Goal: Find specific page/section: Find specific page/section

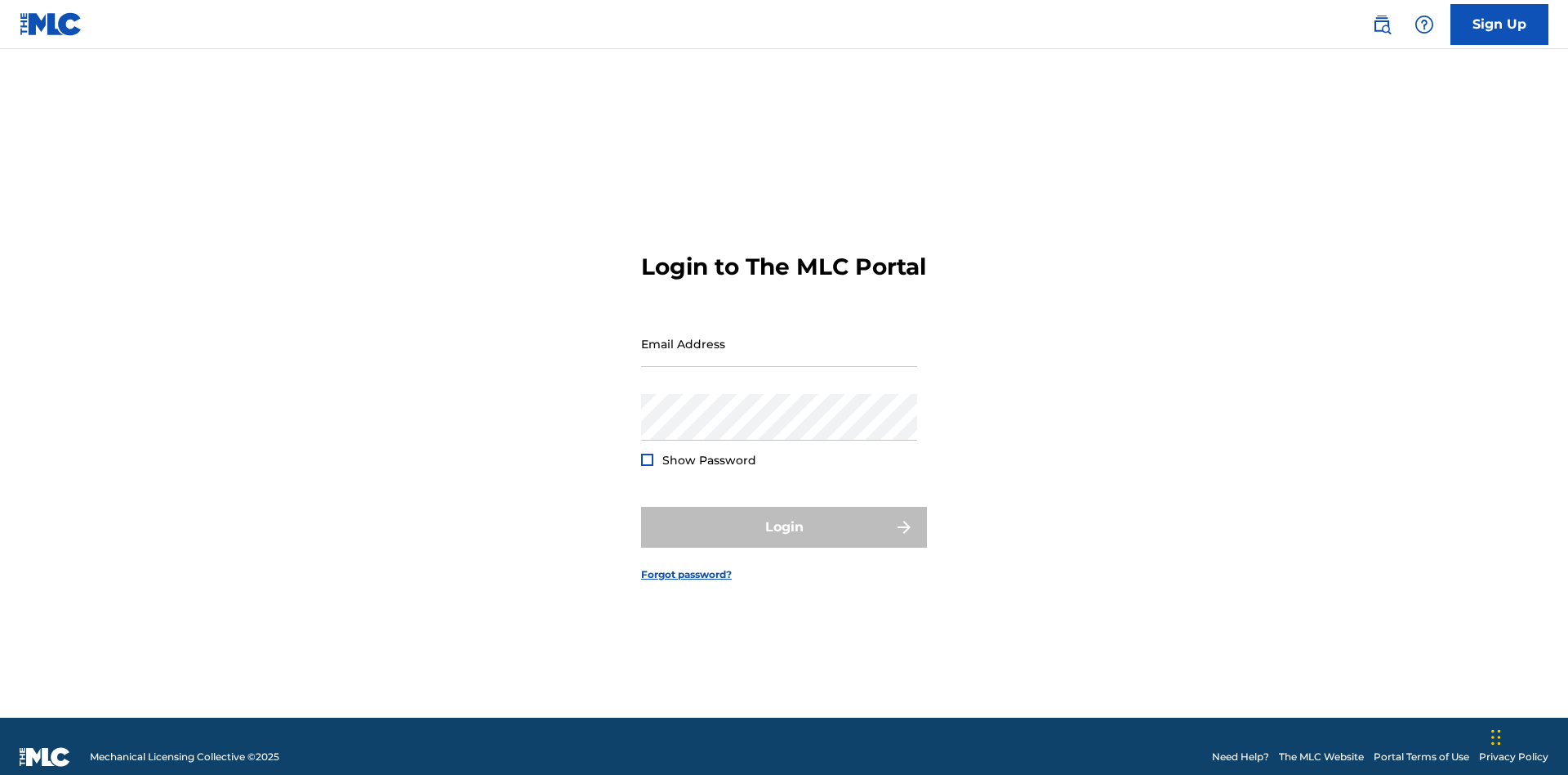
scroll to position [21, 0]
click at [780, 336] on input "Email Address" at bounding box center [779, 343] width 276 height 47
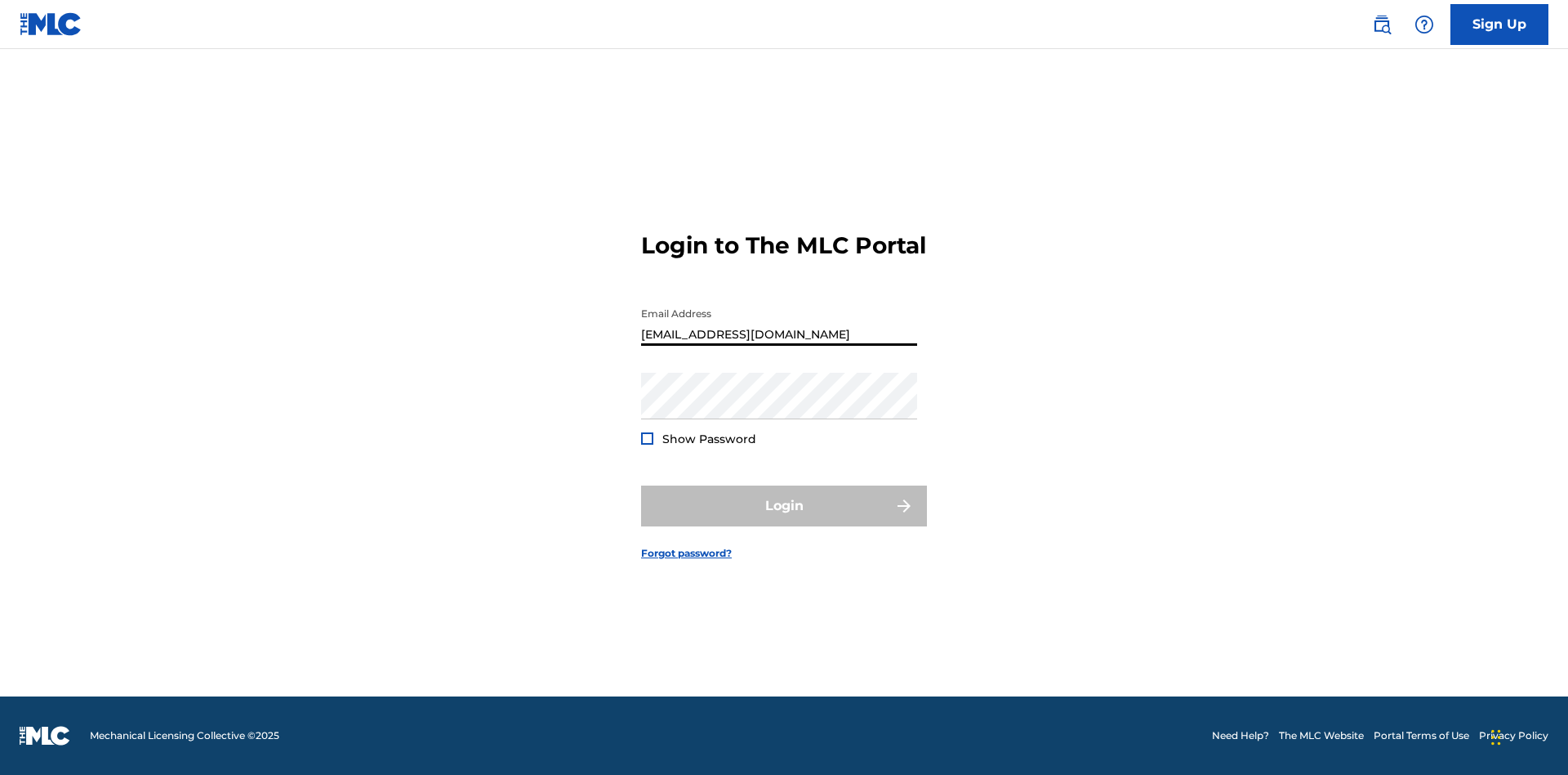
type input "[EMAIL_ADDRESS][DOMAIN_NAME]"
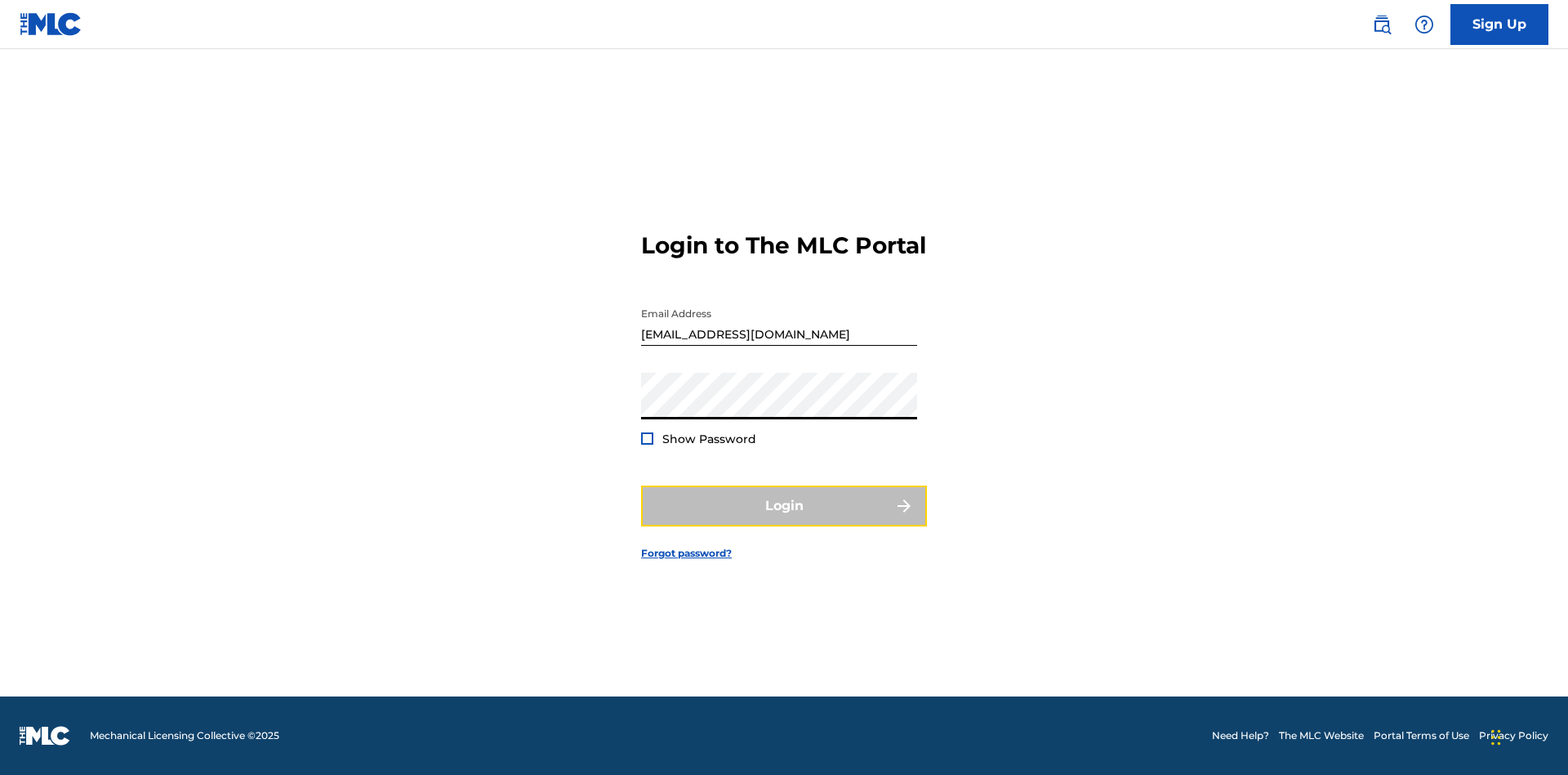
click at [784, 520] on button "Login" at bounding box center [784, 505] width 286 height 41
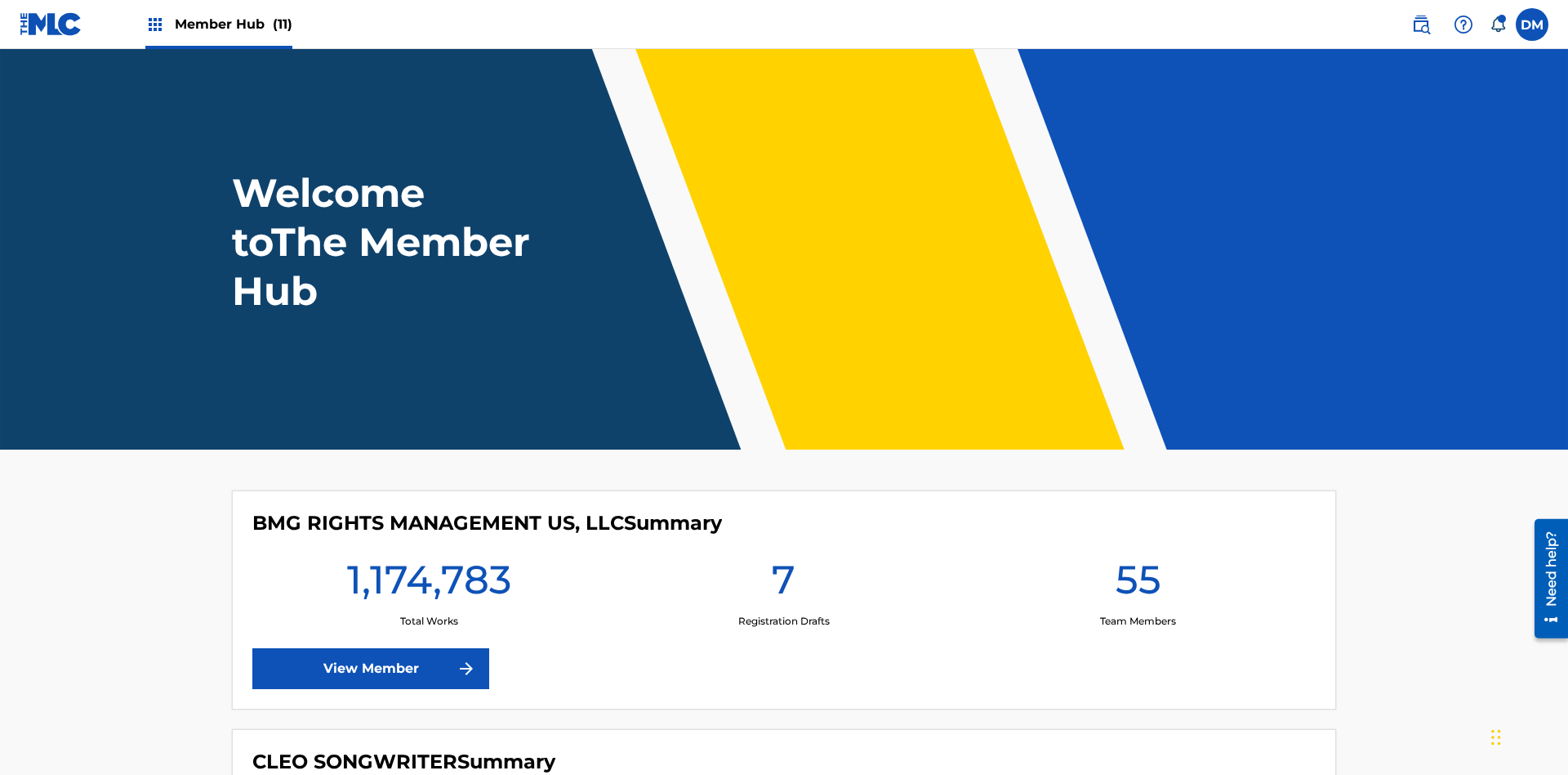
click at [233, 23] on span "Member Hub (11)" at bounding box center [233, 23] width 117 height 18
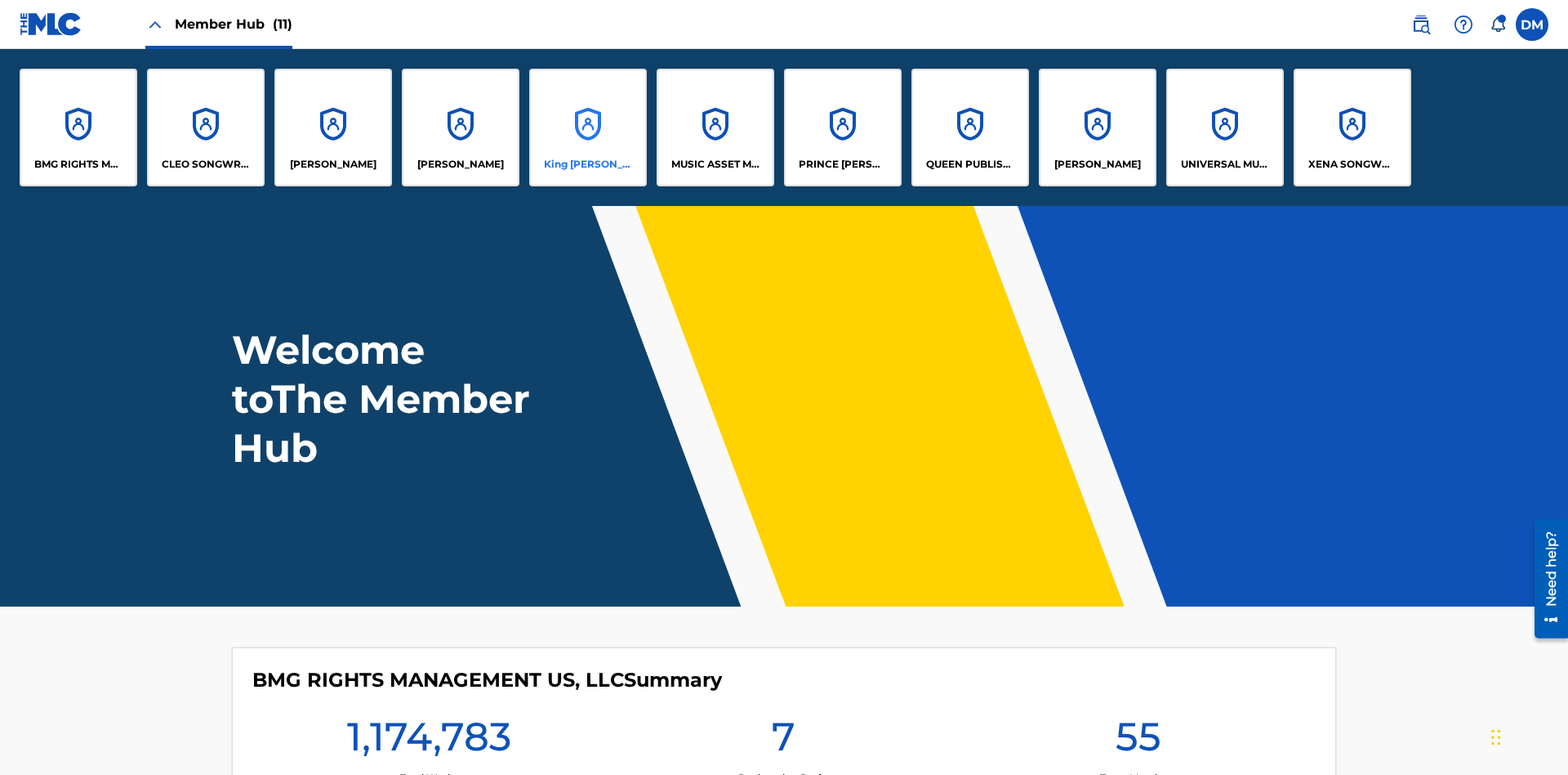
click at [588, 164] on p "King [PERSON_NAME]" at bounding box center [589, 164] width 89 height 15
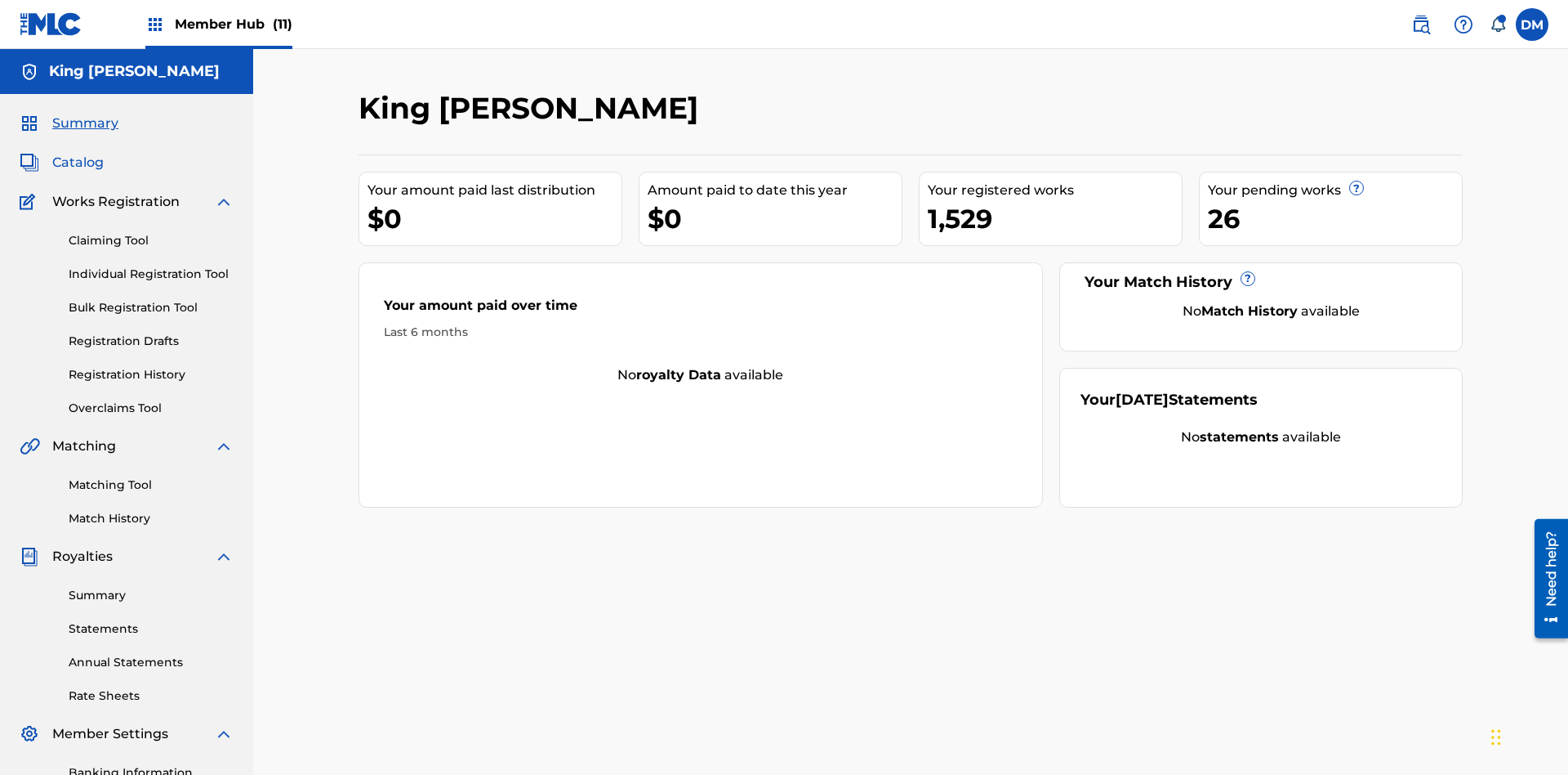
click at [78, 153] on span "Catalog" at bounding box center [78, 163] width 51 height 19
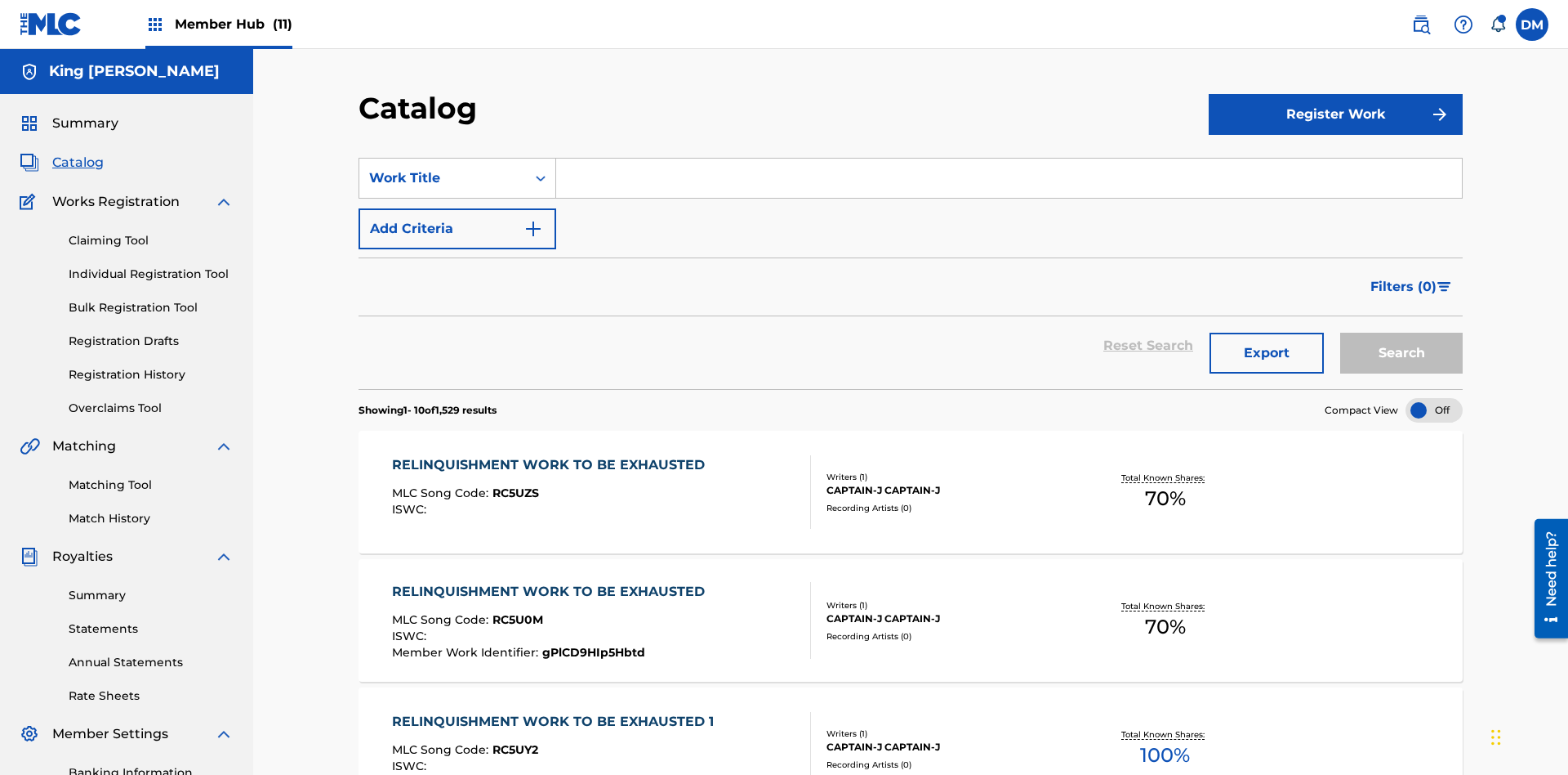
scroll to position [300, 0]
